Goal: Communication & Community: Answer question/provide support

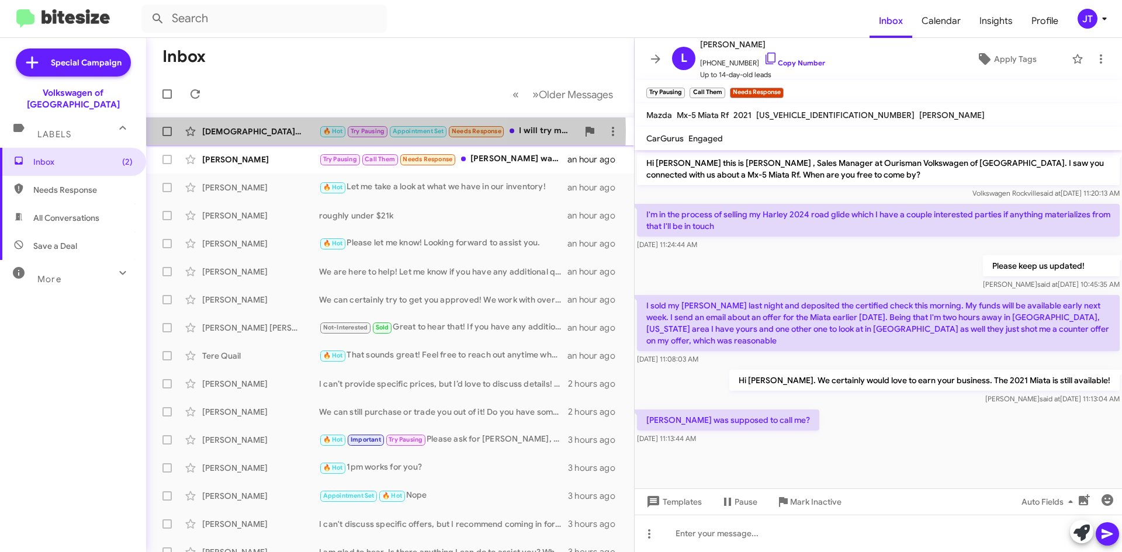
click at [269, 131] on div "[DEMOGRAPHIC_DATA][PERSON_NAME]" at bounding box center [260, 132] width 117 height 12
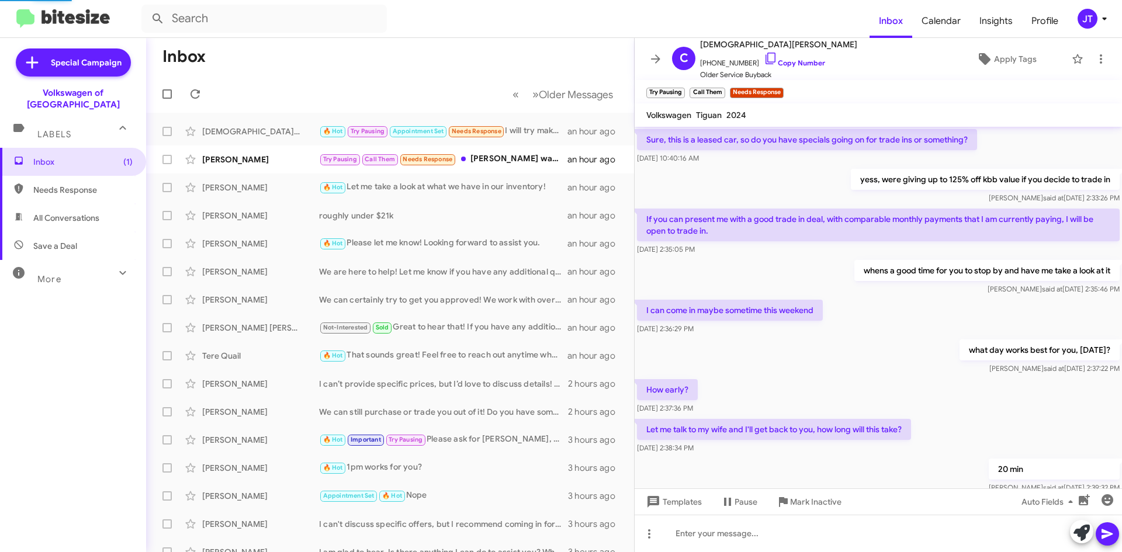
scroll to position [497, 0]
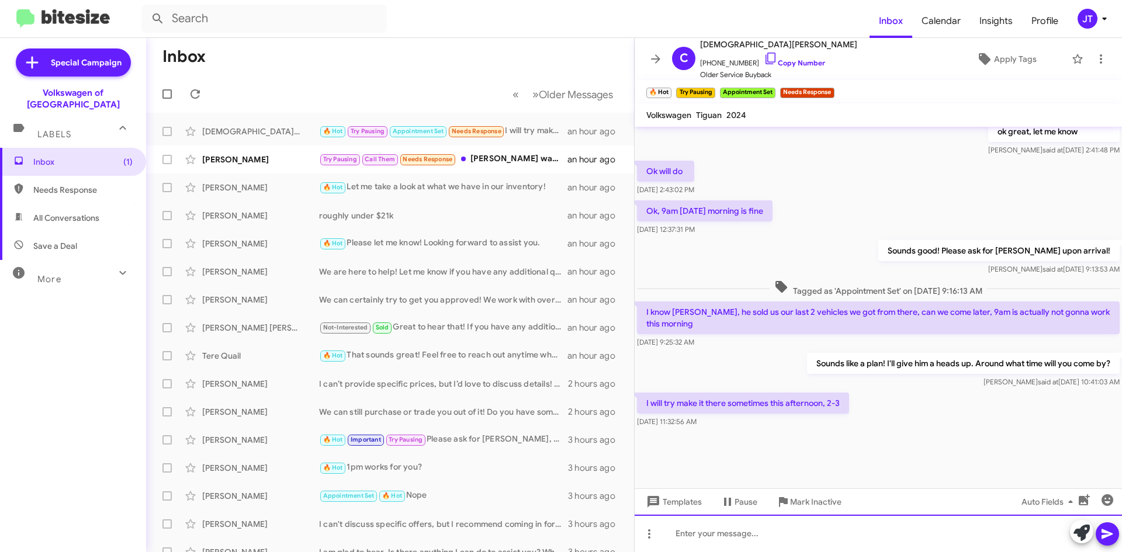
click at [724, 533] on div at bounding box center [877, 533] width 487 height 37
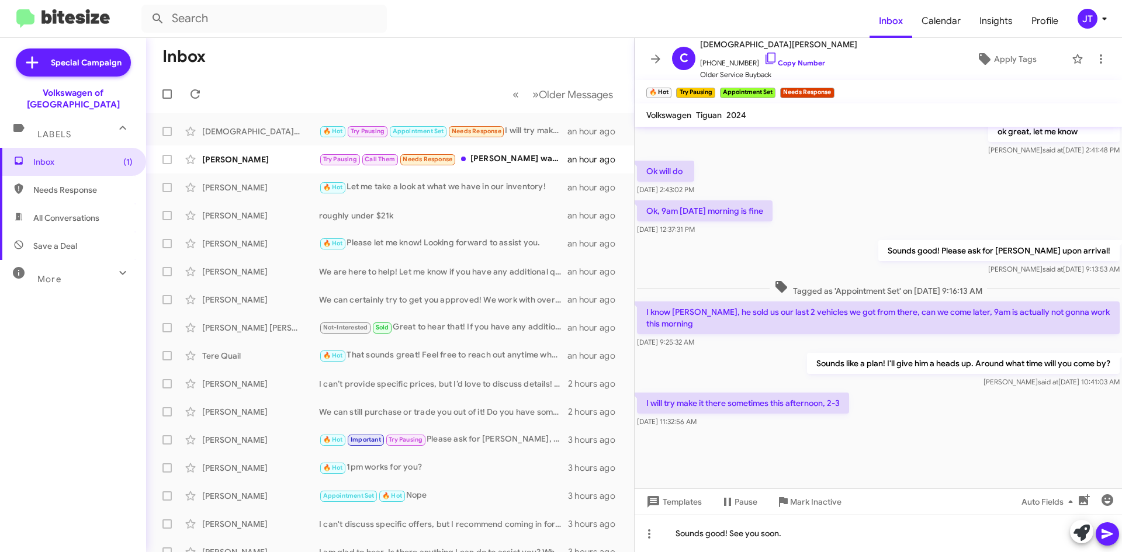
click at [1109, 541] on span at bounding box center [1107, 533] width 14 height 23
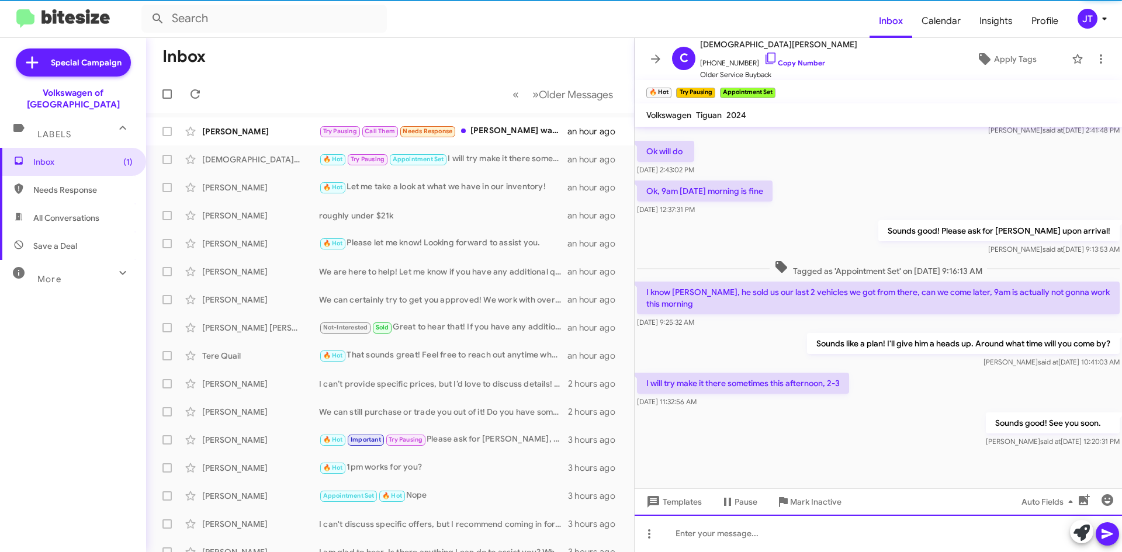
scroll to position [671, 0]
